Goal: Task Accomplishment & Management: Manage account settings

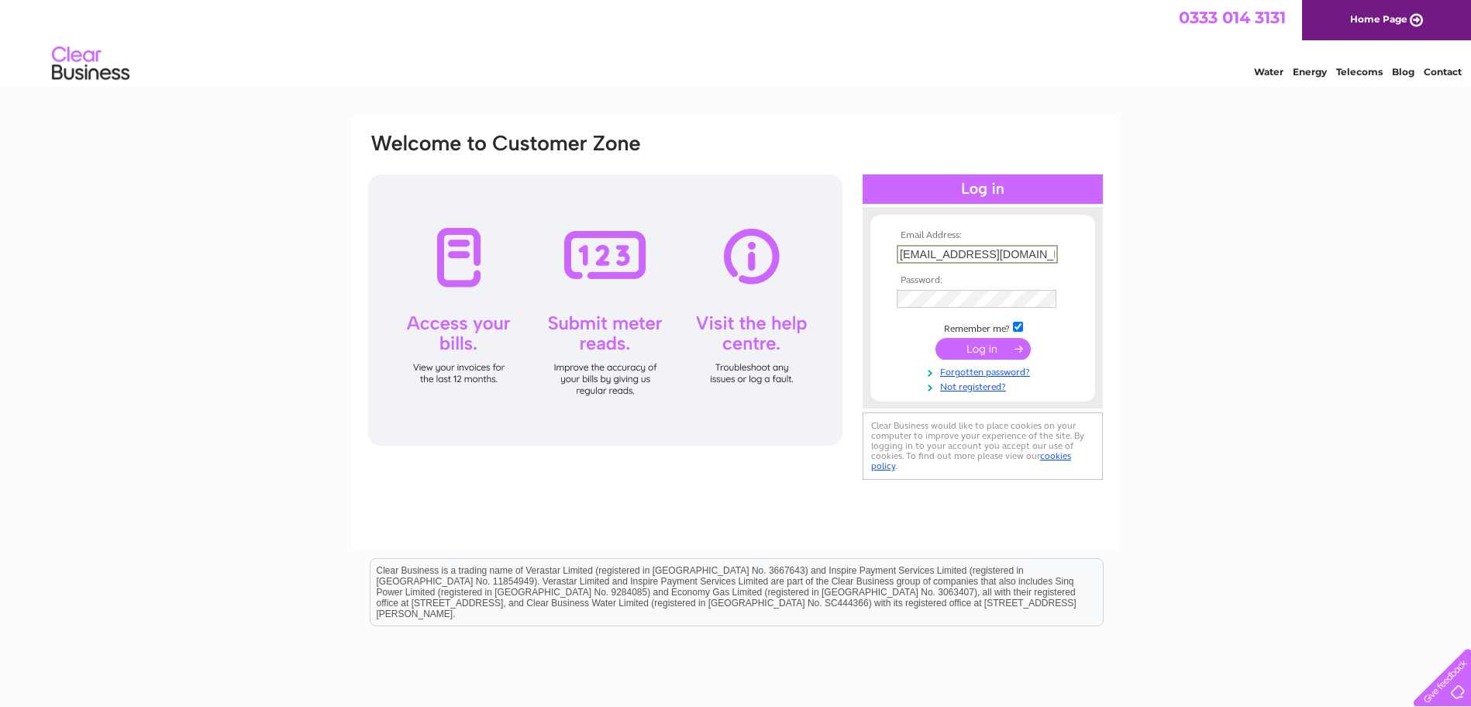
type input "[EMAIL_ADDRESS][DOMAIN_NAME]"
click at [986, 350] on input "submit" at bounding box center [982, 347] width 95 height 22
click at [967, 352] on input "submit" at bounding box center [982, 349] width 95 height 22
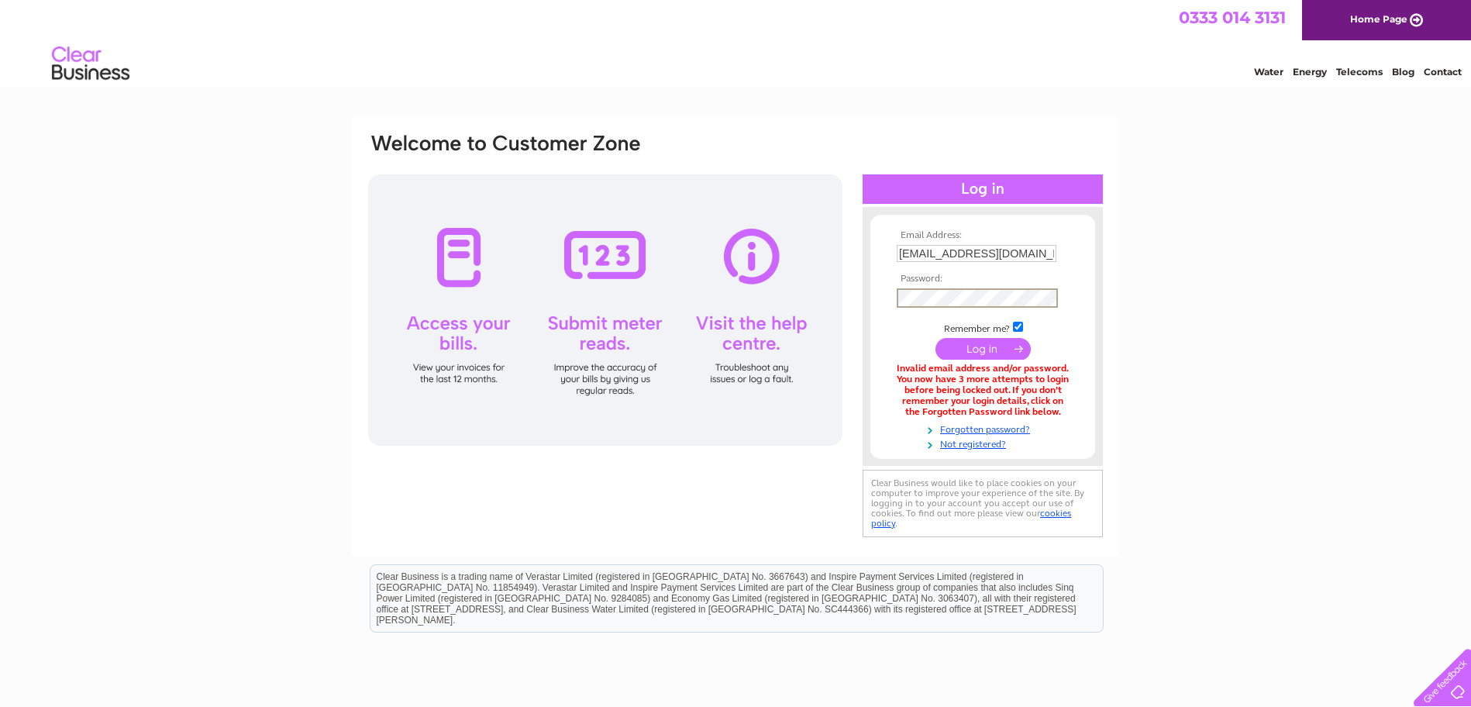
click at [981, 350] on input "submit" at bounding box center [982, 349] width 95 height 22
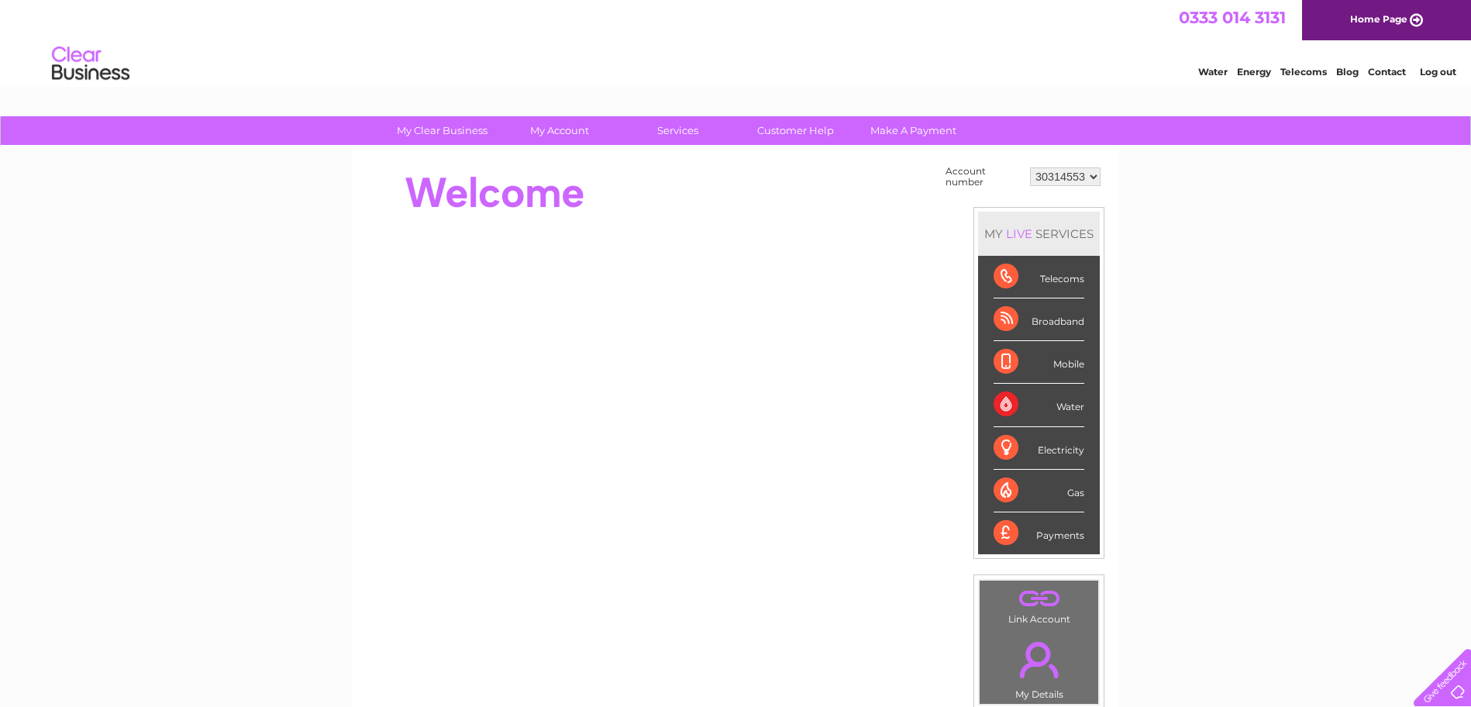
click at [628, 163] on div at bounding box center [648, 193] width 564 height 62
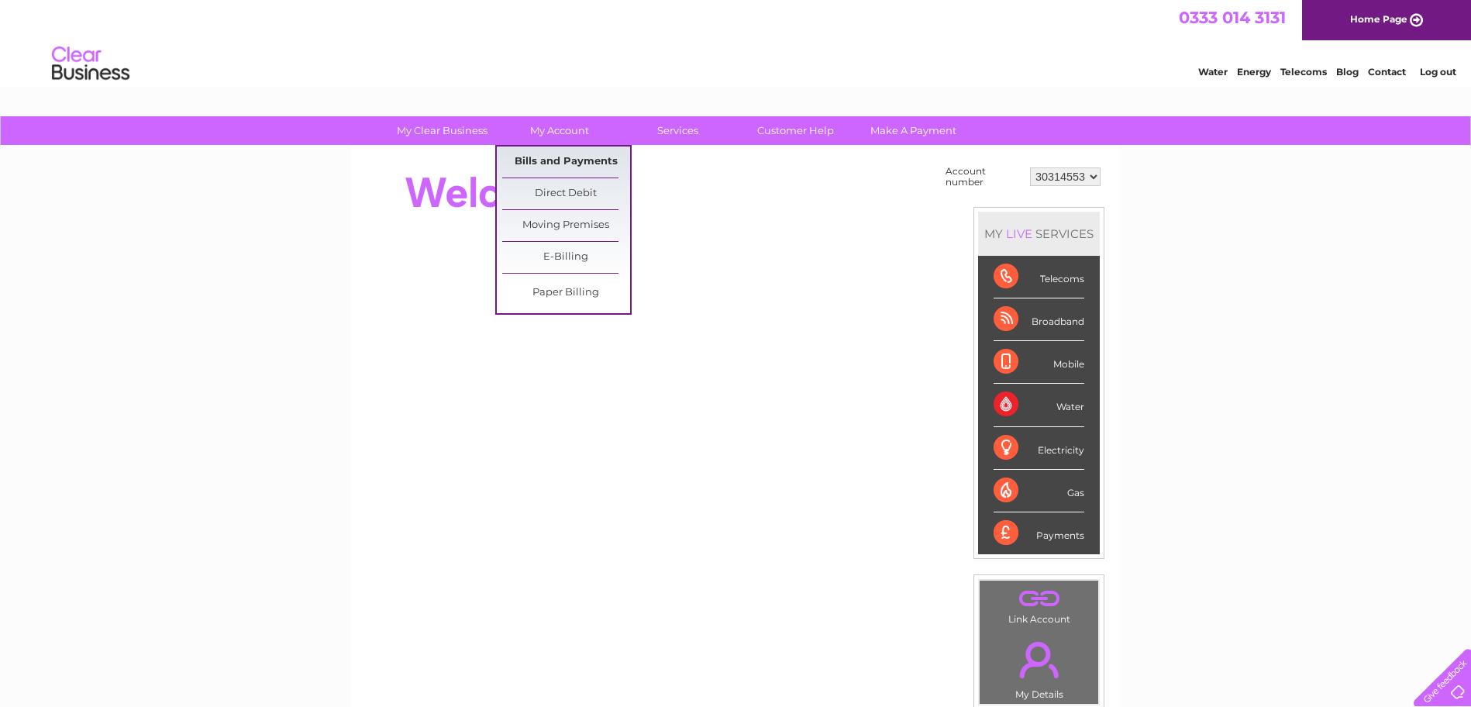
click at [576, 157] on link "Bills and Payments" at bounding box center [566, 161] width 128 height 31
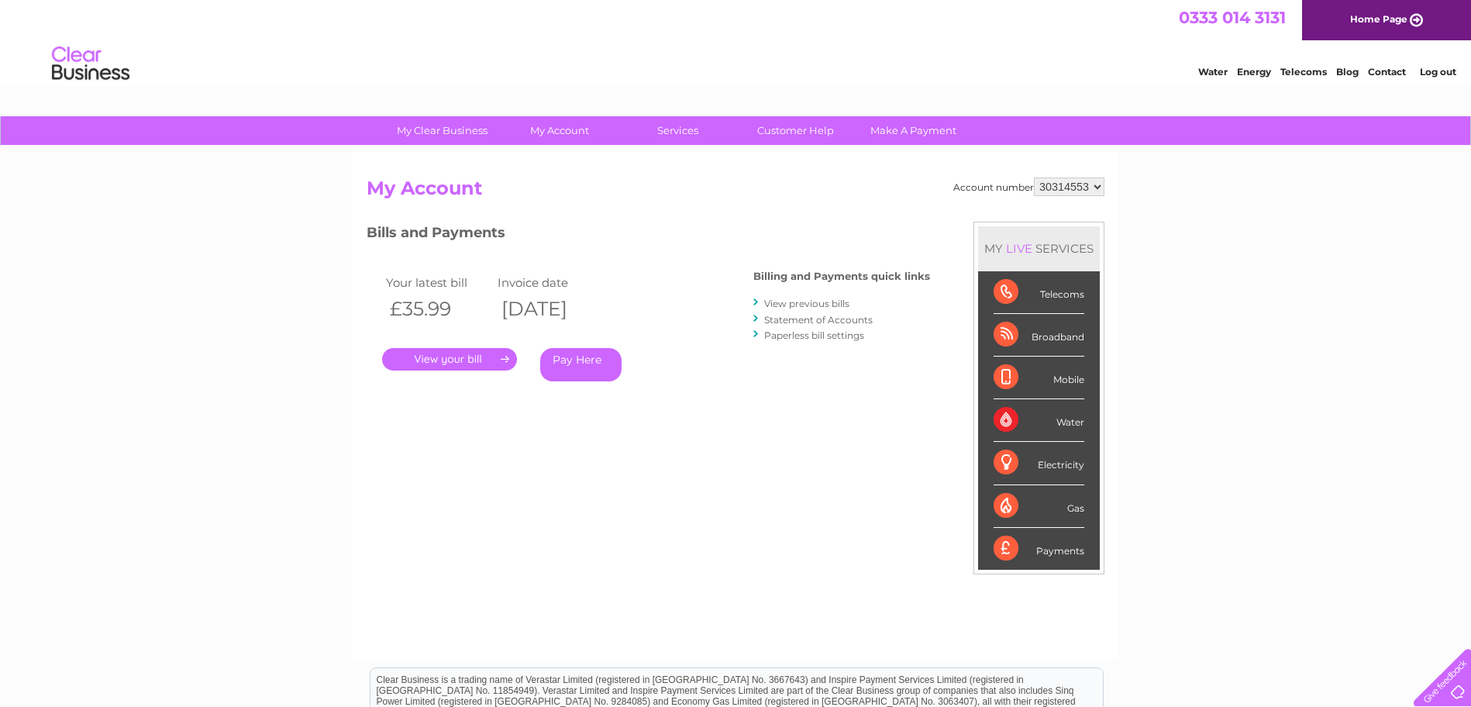
click at [454, 360] on link "." at bounding box center [449, 359] width 135 height 22
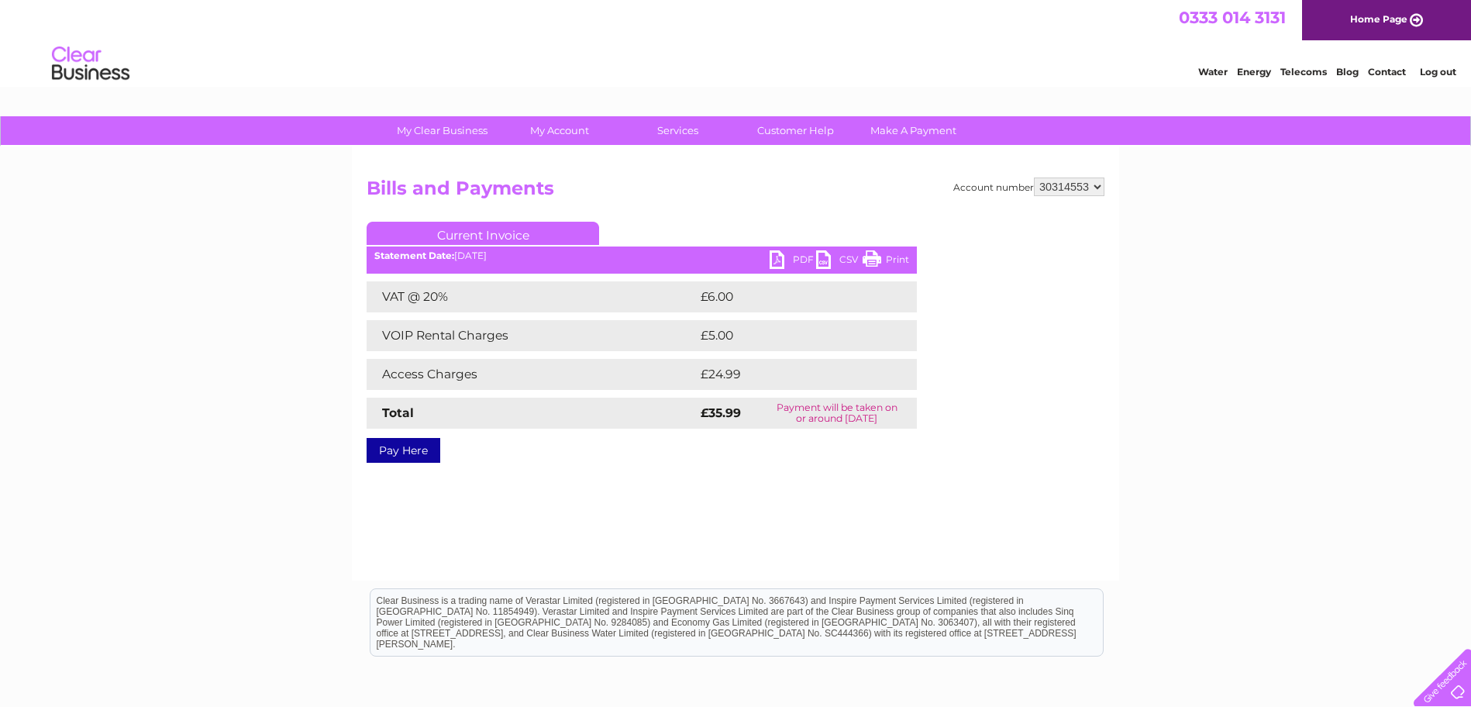
click at [797, 258] on link "PDF" at bounding box center [792, 261] width 46 height 22
